Goal: Information Seeking & Learning: Compare options

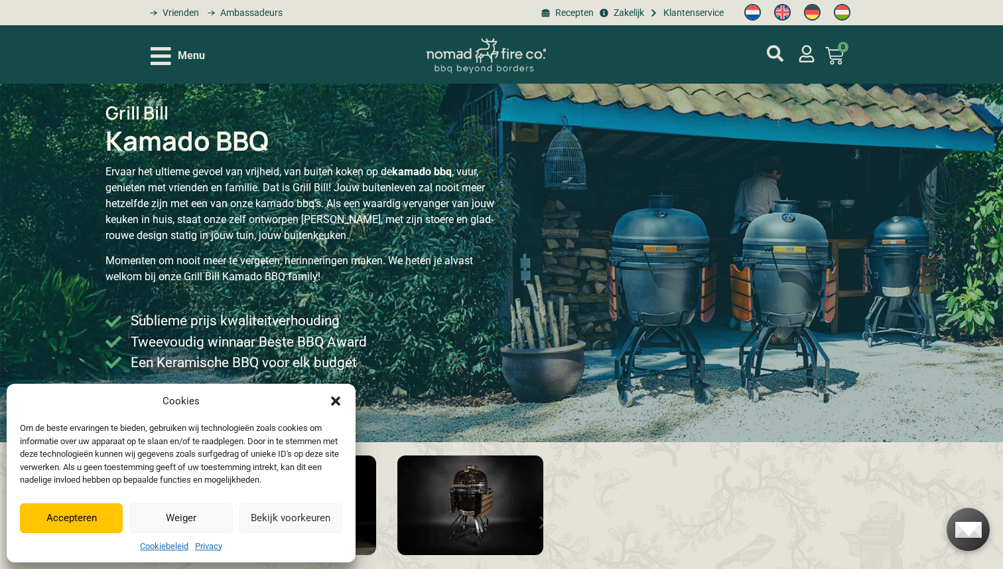
click at [76, 515] on button "Accepteren" at bounding box center [71, 518] width 103 height 30
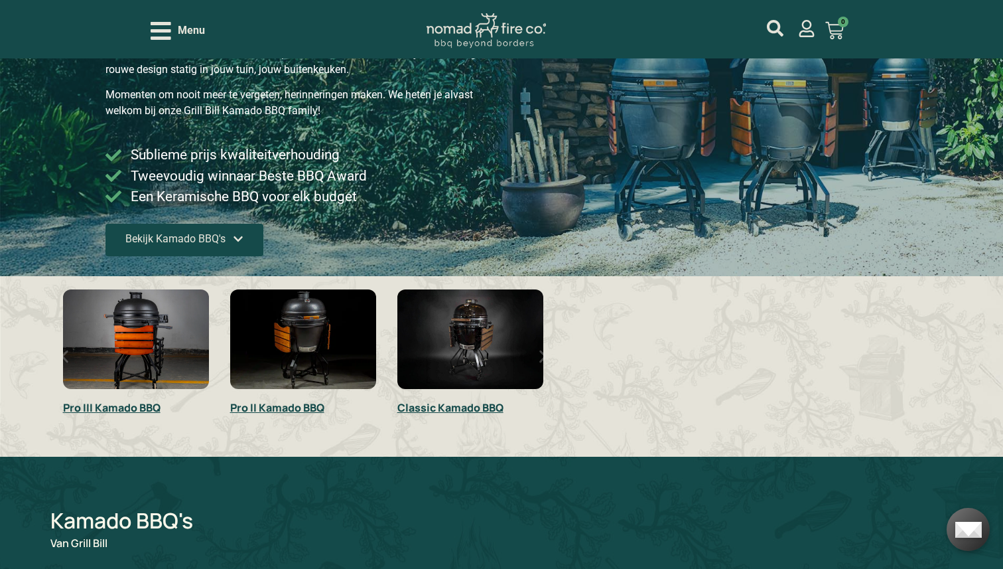
scroll to position [170, 0]
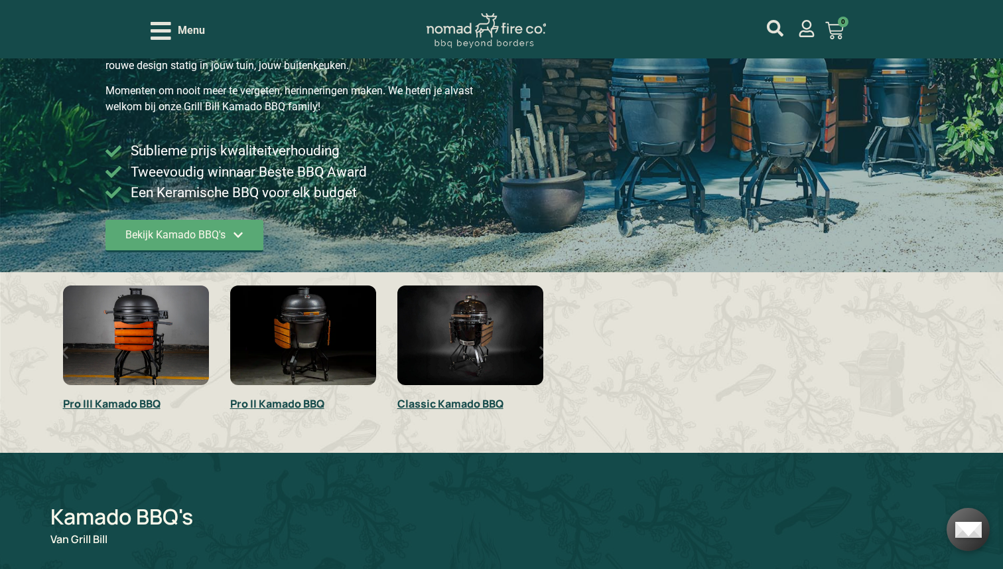
click at [136, 401] on link "Pro III Kamado BBQ" at bounding box center [112, 403] width 98 height 15
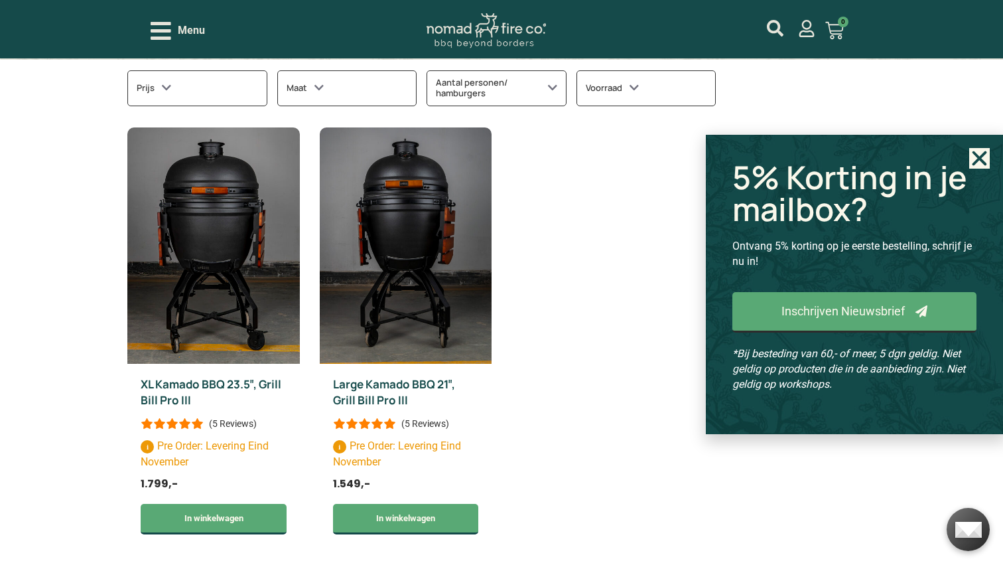
scroll to position [615, 0]
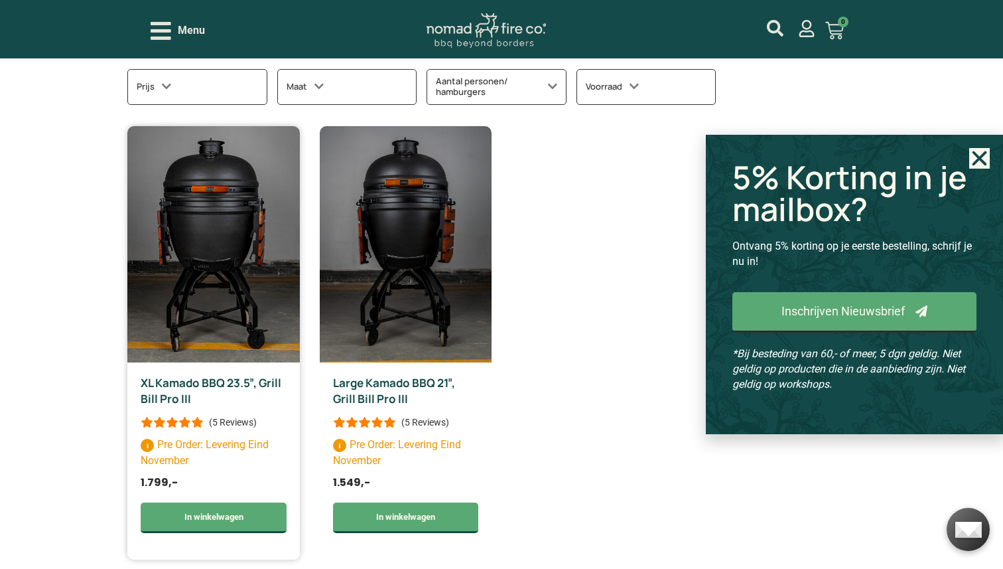
click at [226, 384] on link "XL Kamado BBQ 23.5″, Grill Bill Pro III" at bounding box center [211, 390] width 141 height 31
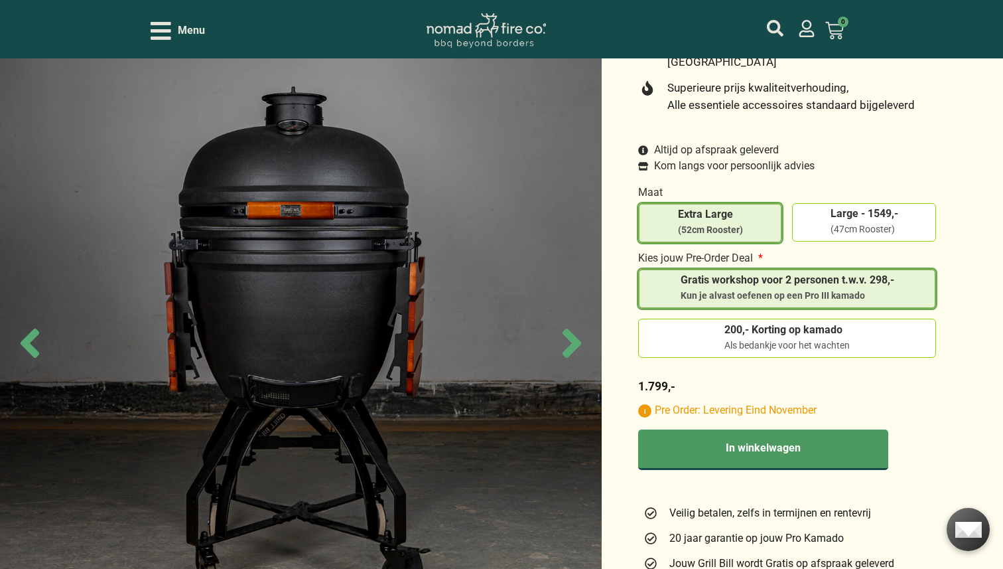
scroll to position [455, 0]
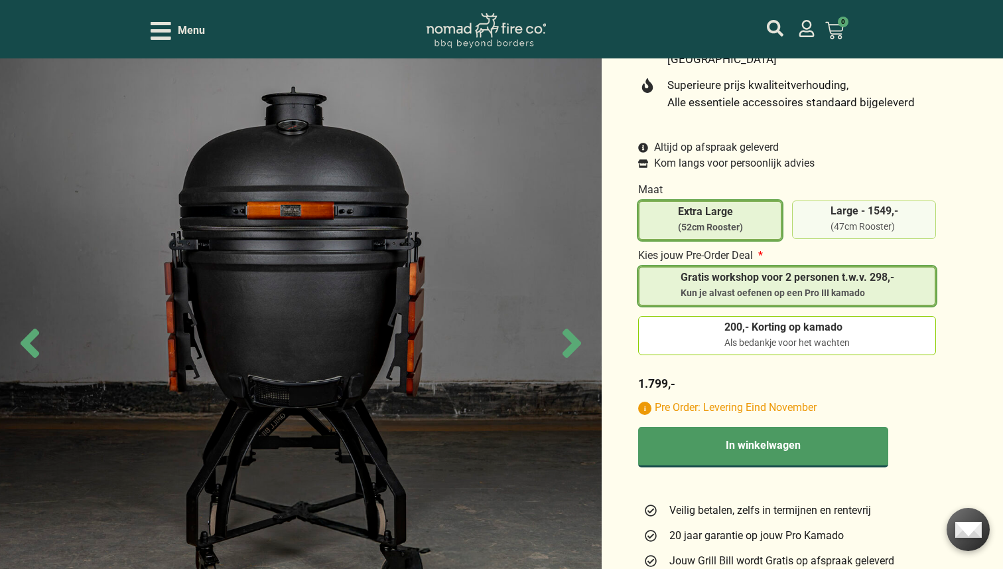
click at [834, 206] on span "Large - 1549,-" at bounding box center [865, 211] width 68 height 11
click at [0, 0] on input "Large - 1549,- (47cm Rooster)" at bounding box center [0, 0] width 0 height 0
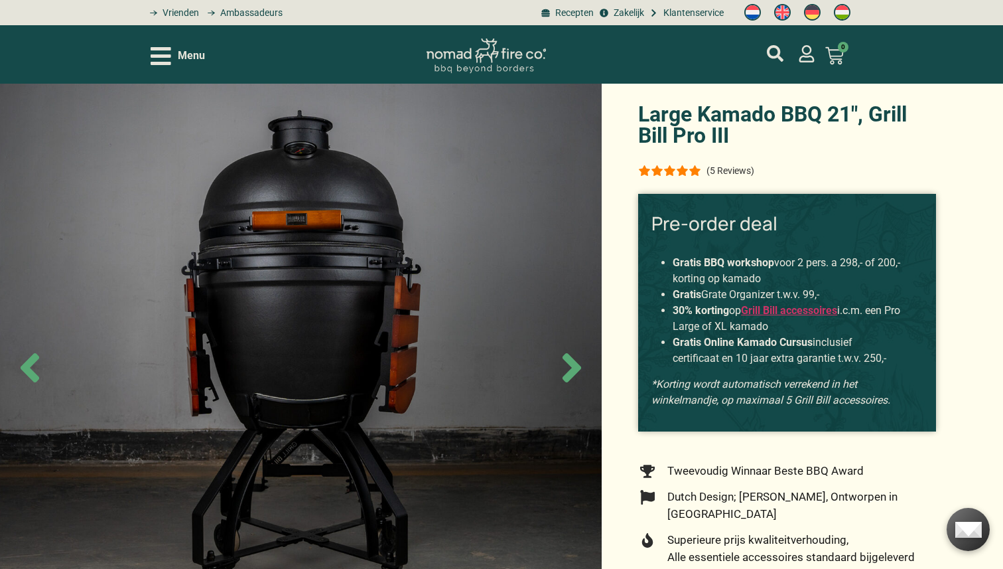
click at [572, 364] on icon "Next slide" at bounding box center [572, 367] width 19 height 29
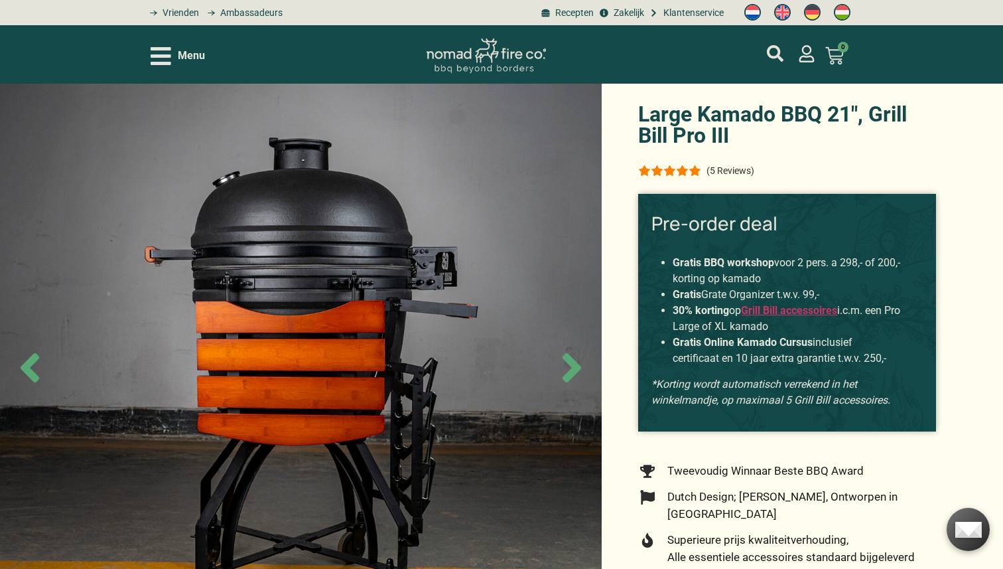
click at [572, 364] on icon "Next slide" at bounding box center [572, 367] width 19 height 29
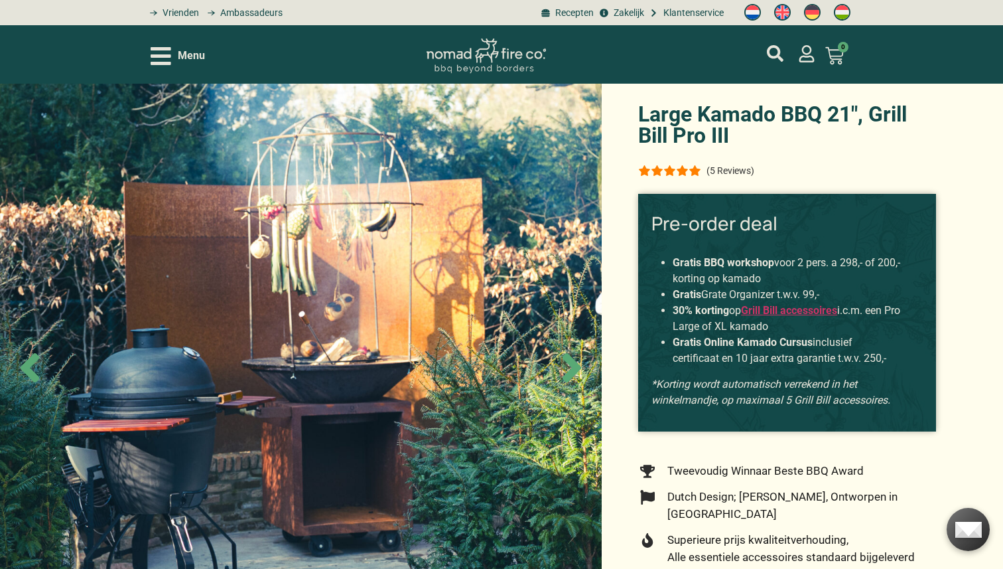
click at [572, 364] on icon "Next slide" at bounding box center [572, 367] width 19 height 29
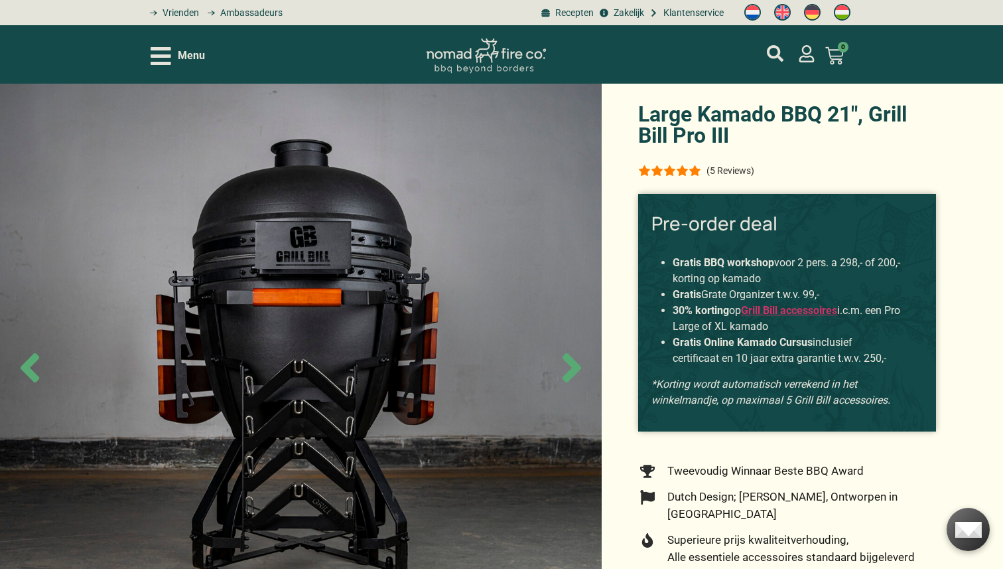
click at [572, 364] on icon "Next slide" at bounding box center [572, 367] width 19 height 29
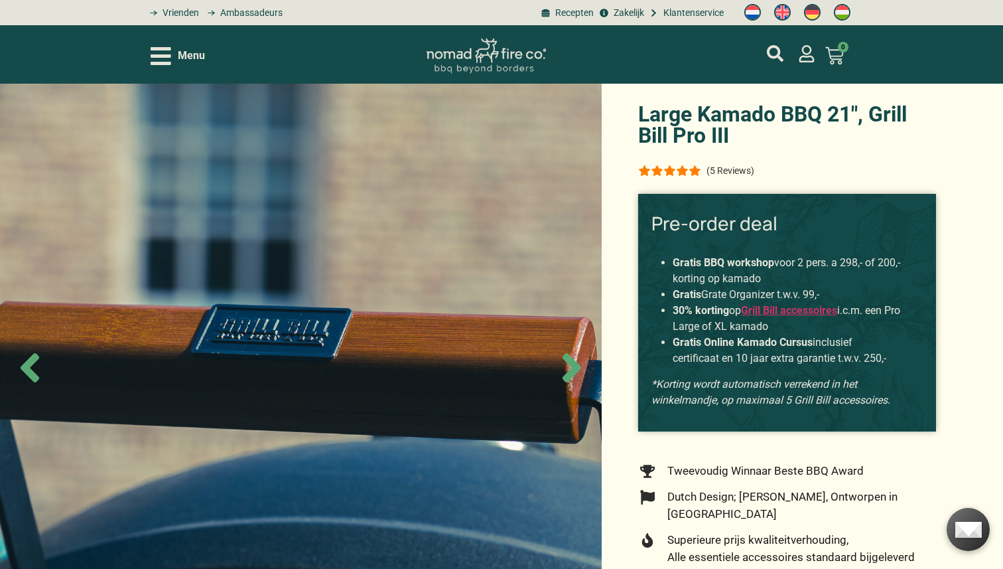
click at [572, 364] on icon "Next slide" at bounding box center [572, 367] width 19 height 29
